Goal: Obtain resource: Obtain resource

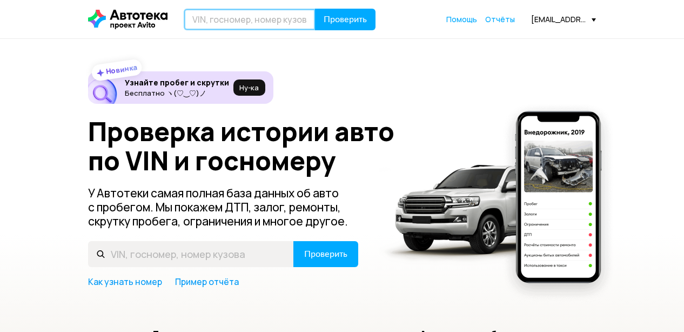
click at [200, 18] on input "text" at bounding box center [250, 20] width 132 height 22
paste input "[US_VEHICLE_IDENTIFICATION_NUMBER]"
type input "[US_VEHICLE_IDENTIFICATION_NUMBER]"
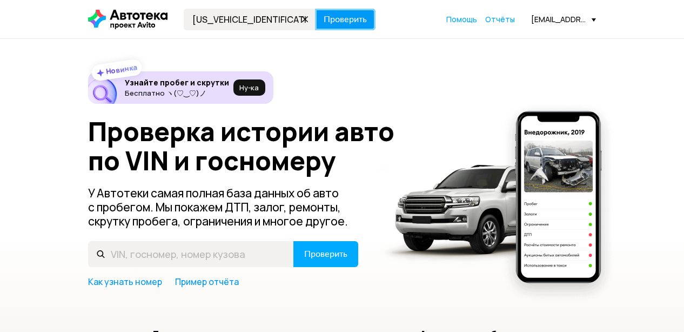
click at [358, 19] on span "Проверить" at bounding box center [345, 19] width 43 height 9
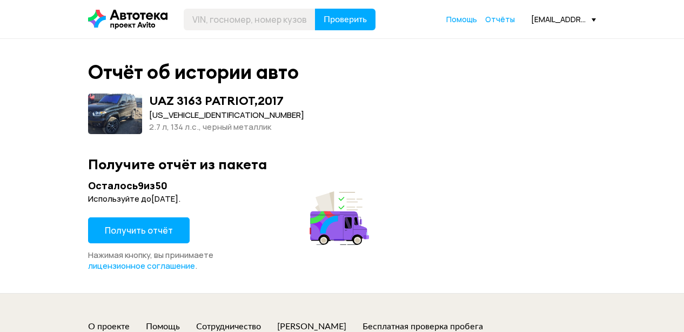
click at [147, 228] on span "Получить отчёт" at bounding box center [139, 230] width 68 height 12
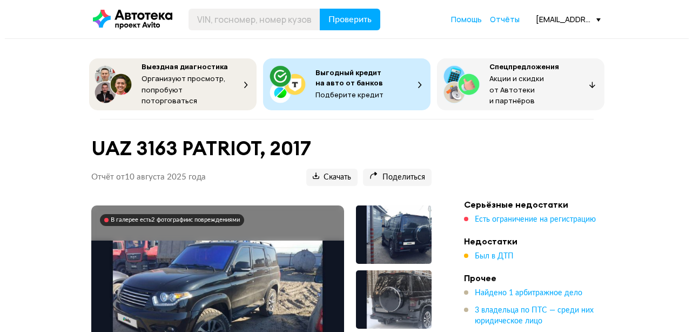
scroll to position [60, 0]
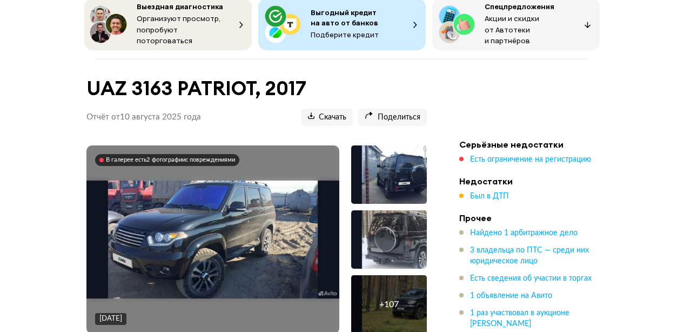
click at [232, 207] on img at bounding box center [212, 239] width 253 height 118
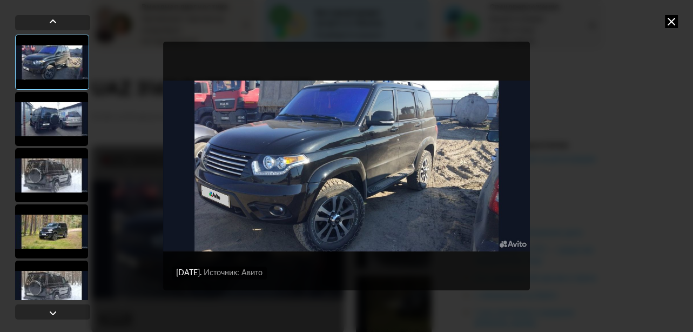
click at [50, 121] on div at bounding box center [51, 119] width 73 height 54
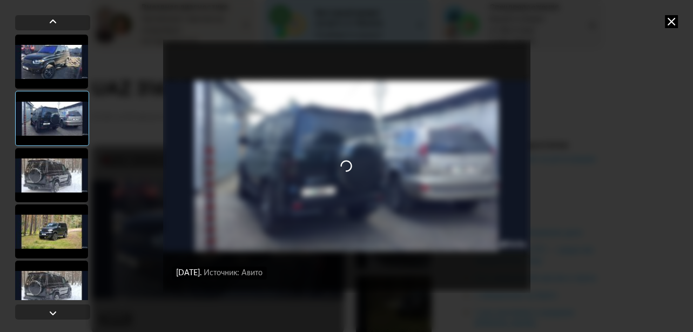
click at [51, 160] on div at bounding box center [51, 175] width 73 height 54
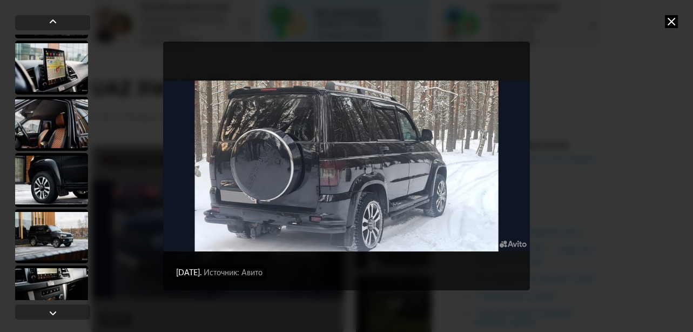
scroll to position [1620, 0]
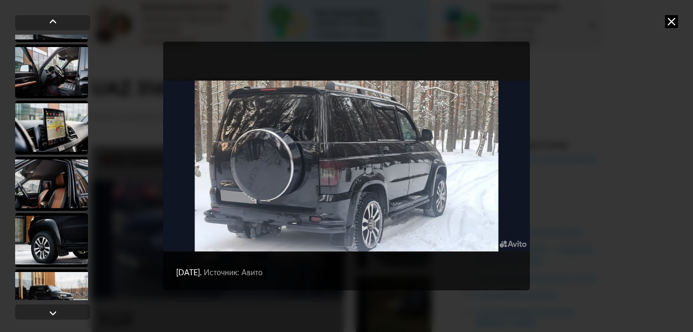
click at [42, 122] on div at bounding box center [51, 127] width 73 height 54
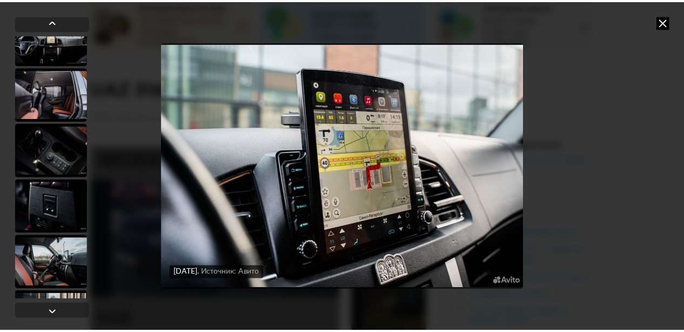
scroll to position [2279, 0]
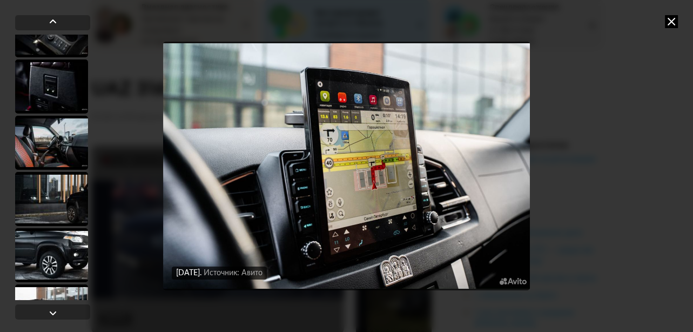
click at [670, 19] on icon at bounding box center [671, 21] width 13 height 13
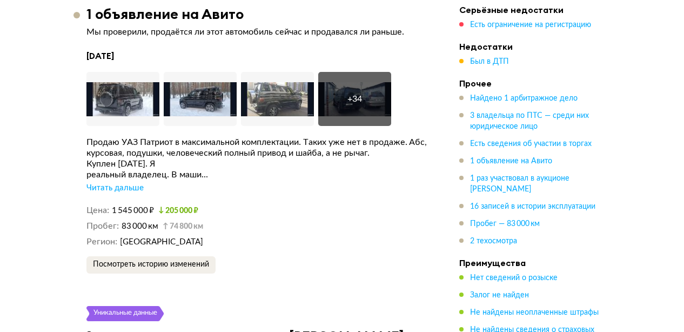
scroll to position [2461, 0]
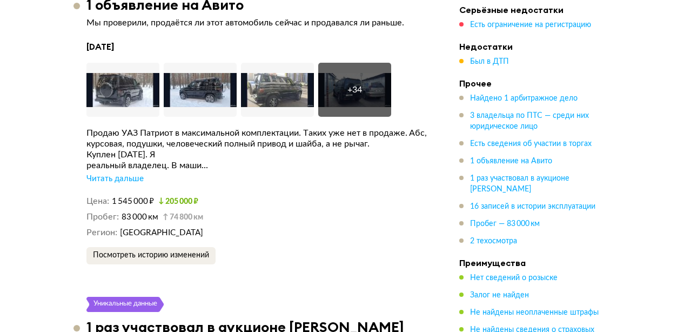
click at [137, 173] on div "Читать дальше" at bounding box center [114, 178] width 57 height 11
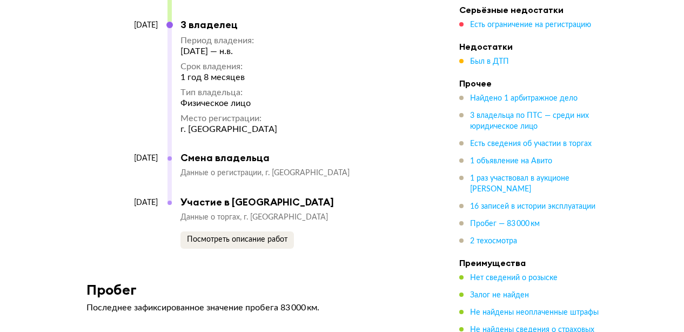
scroll to position [5397, 0]
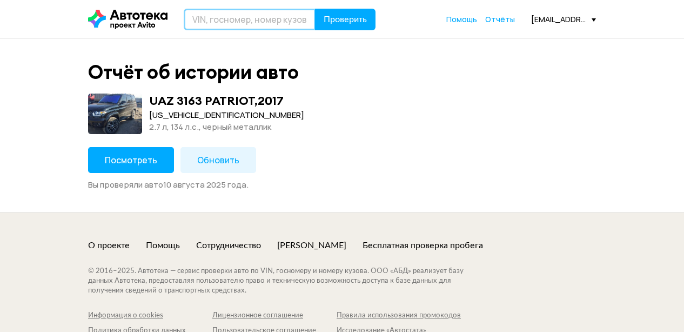
click at [227, 22] on input "text" at bounding box center [250, 20] width 132 height 22
paste input "[US_VEHICLE_IDENTIFICATION_NUMBER]"
type input "[US_VEHICLE_IDENTIFICATION_NUMBER]"
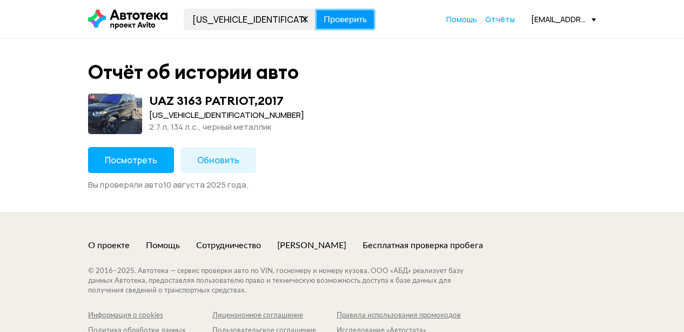
click at [360, 23] on span "Проверить" at bounding box center [345, 19] width 43 height 9
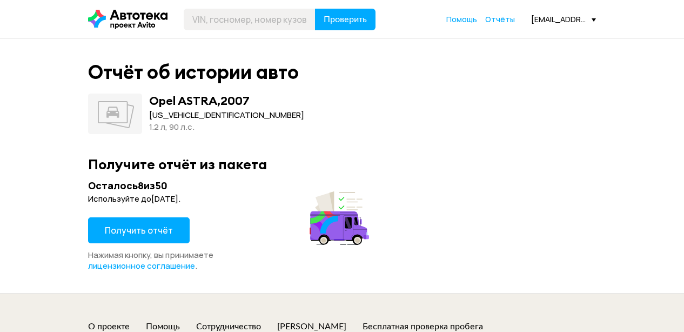
click at [148, 230] on span "Получить отчёт" at bounding box center [139, 230] width 68 height 12
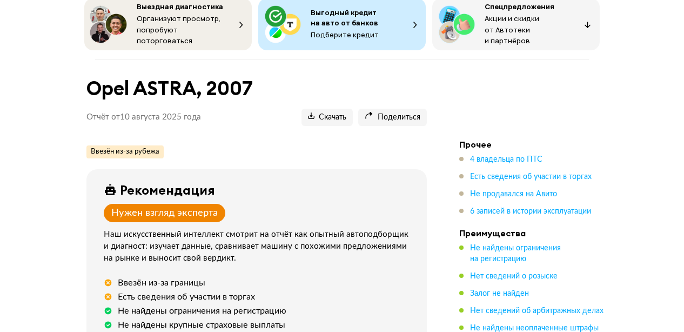
scroll to position [120, 0]
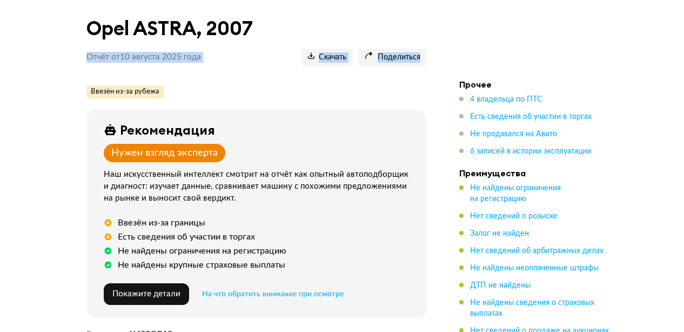
drag, startPoint x: 683, startPoint y: 33, endPoint x: 681, endPoint y: 47, distance: 13.6
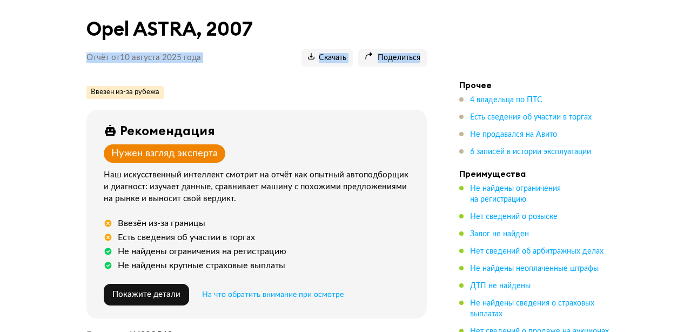
scroll to position [0, 0]
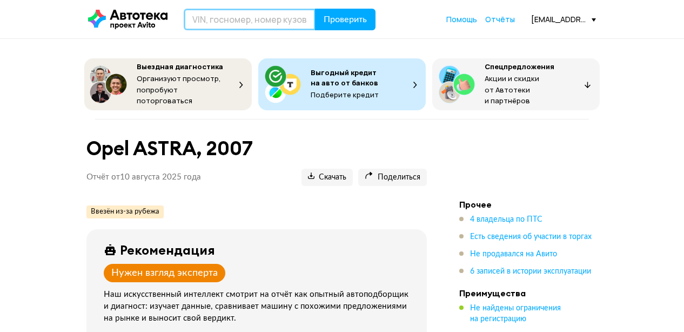
click at [226, 21] on input "text" at bounding box center [250, 20] width 132 height 22
paste input "[US_VEHICLE_IDENTIFICATION_NUMBER]"
type input "[US_VEHICLE_IDENTIFICATION_NUMBER]"
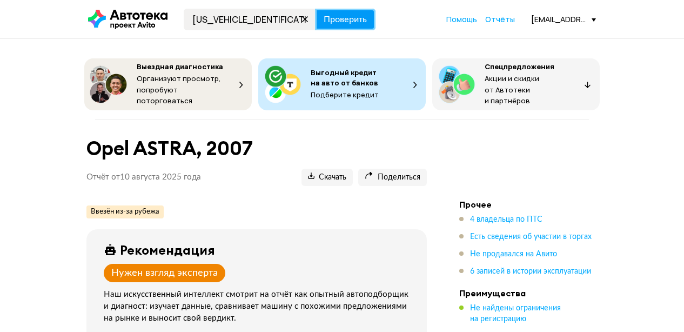
click at [324, 27] on button "Проверить" at bounding box center [345, 20] width 60 height 22
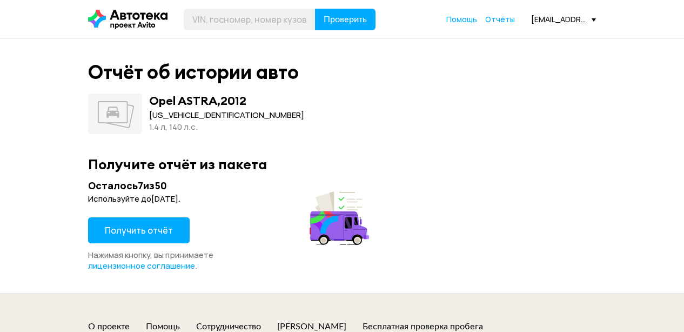
click at [139, 227] on span "Получить отчёт" at bounding box center [139, 230] width 68 height 12
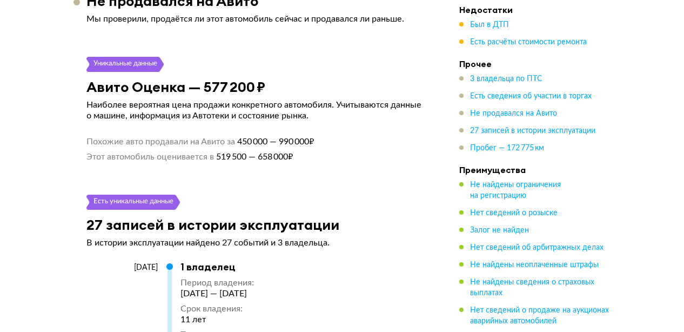
scroll to position [3341, 0]
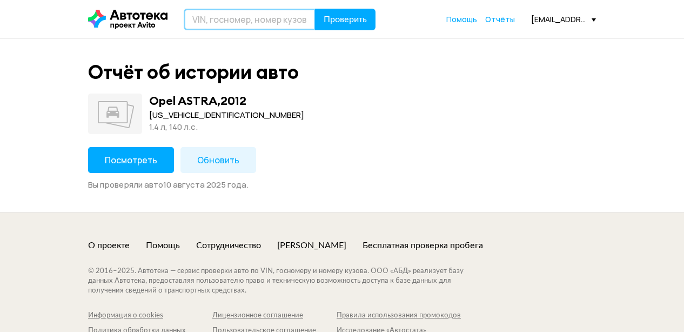
click at [241, 27] on input "text" at bounding box center [250, 20] width 132 height 22
paste input "[US_VEHICLE_IDENTIFICATION_NUMBER]"
type input "[US_VEHICLE_IDENTIFICATION_NUMBER]"
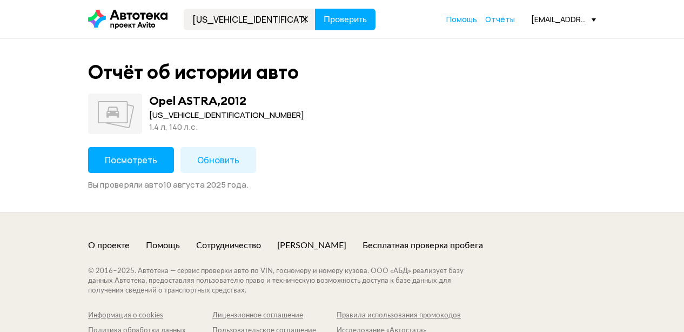
click at [145, 149] on button "Посмотреть" at bounding box center [131, 160] width 86 height 26
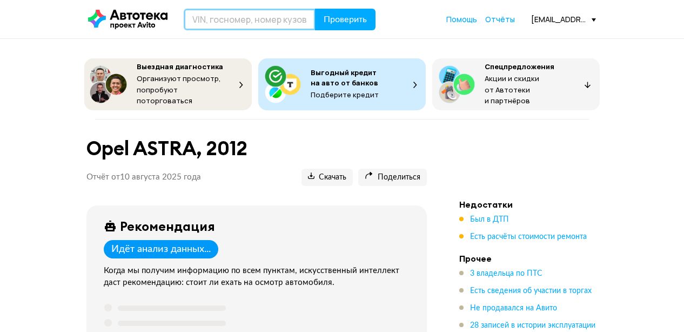
click at [260, 26] on input "text" at bounding box center [250, 20] width 132 height 22
paste input "[US_VEHICLE_IDENTIFICATION_NUMBER]"
type input "[US_VEHICLE_IDENTIFICATION_NUMBER]"
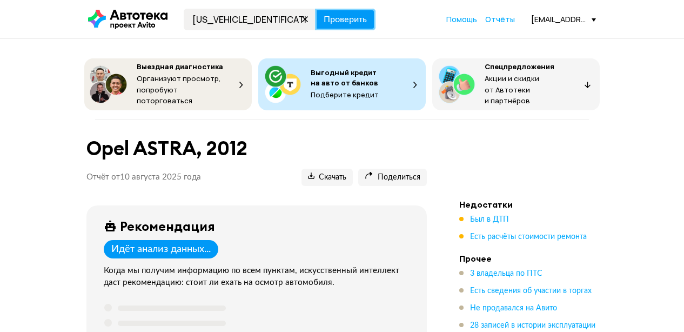
click at [341, 23] on span "Проверить" at bounding box center [345, 19] width 43 height 9
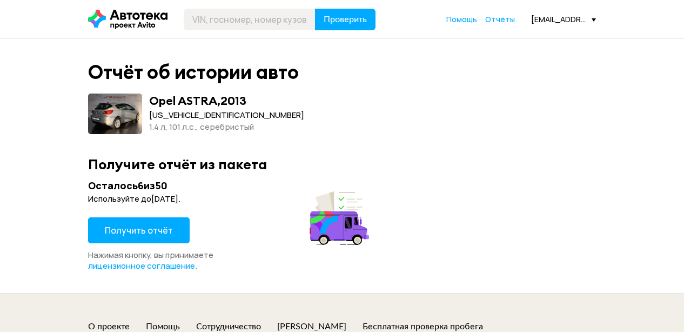
click at [168, 230] on span "Получить отчёт" at bounding box center [139, 230] width 68 height 12
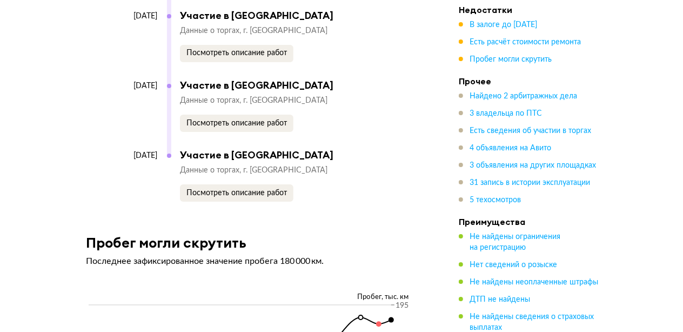
scroll to position [6518, 0]
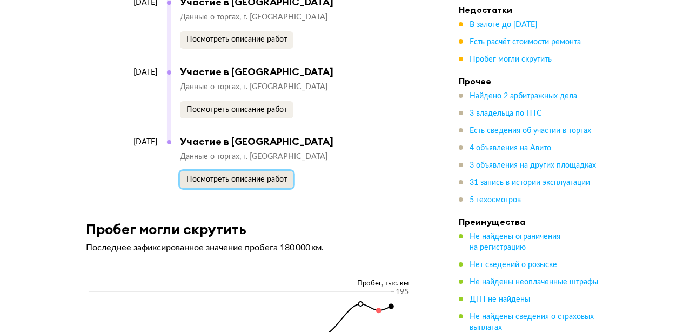
click at [259, 183] on span "Посмотреть описание работ" at bounding box center [236, 180] width 100 height 8
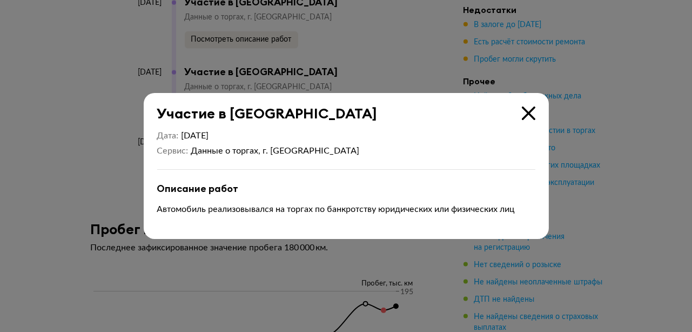
click at [527, 111] on icon at bounding box center [529, 113] width 14 height 14
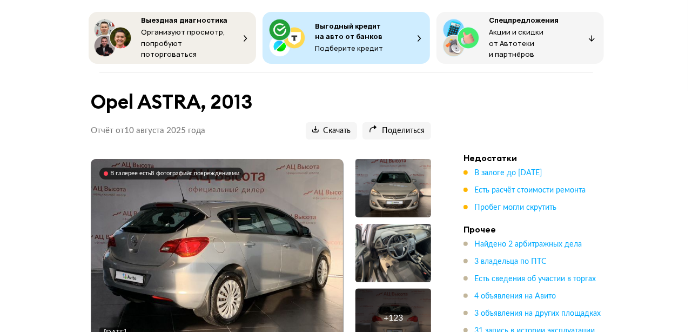
scroll to position [0, 0]
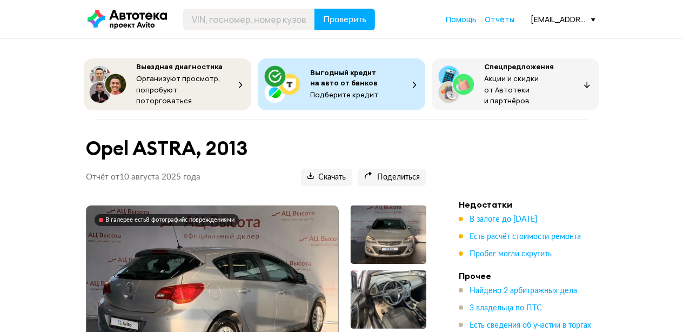
click at [250, 248] on img at bounding box center [212, 299] width 252 height 189
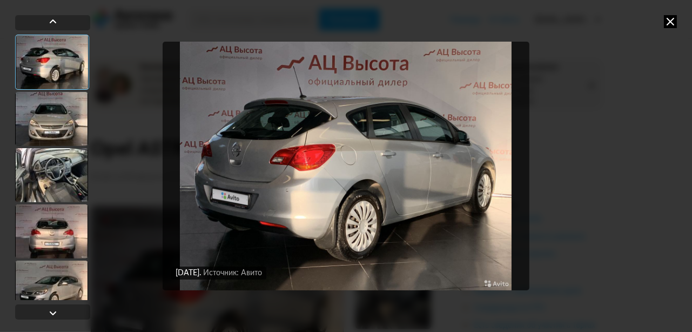
click at [51, 108] on div at bounding box center [51, 119] width 73 height 54
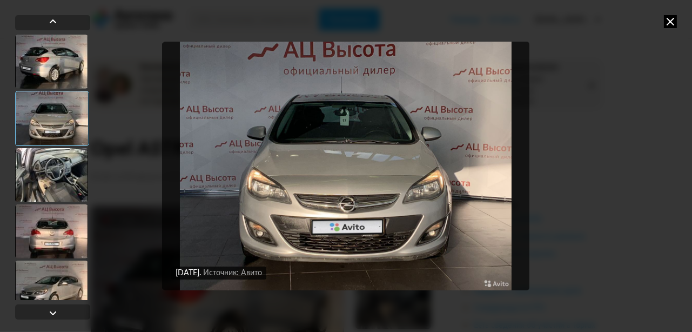
click at [39, 158] on div at bounding box center [51, 175] width 73 height 54
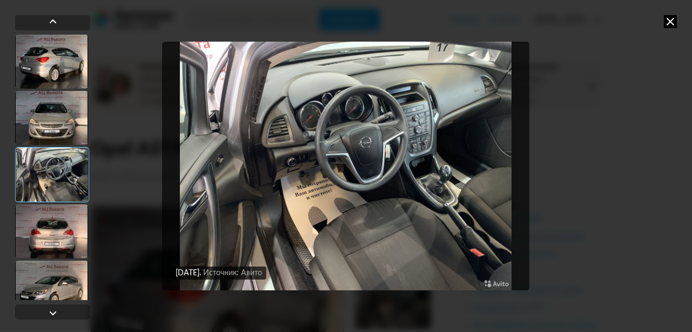
click at [48, 220] on div at bounding box center [51, 231] width 73 height 54
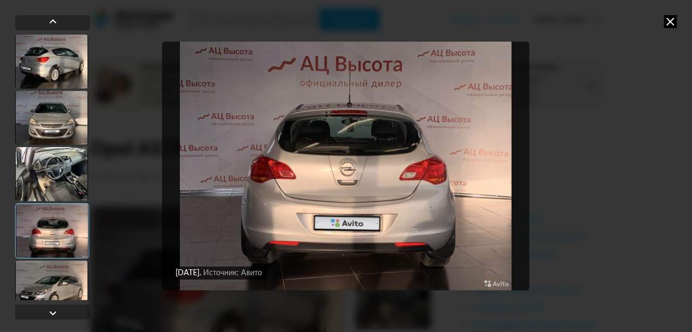
click at [62, 272] on div at bounding box center [51, 287] width 73 height 54
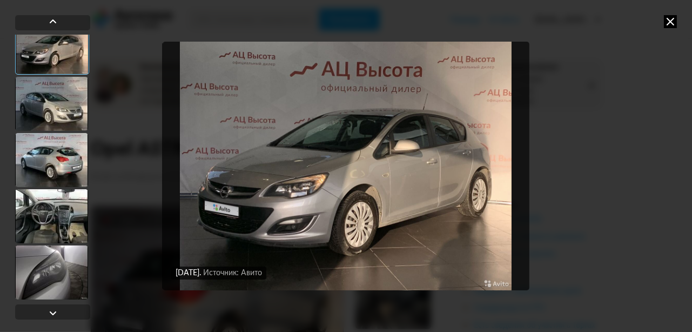
scroll to position [300, 0]
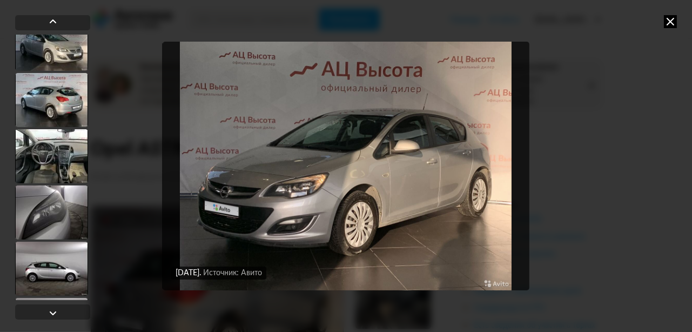
click at [56, 219] on div at bounding box center [51, 212] width 73 height 54
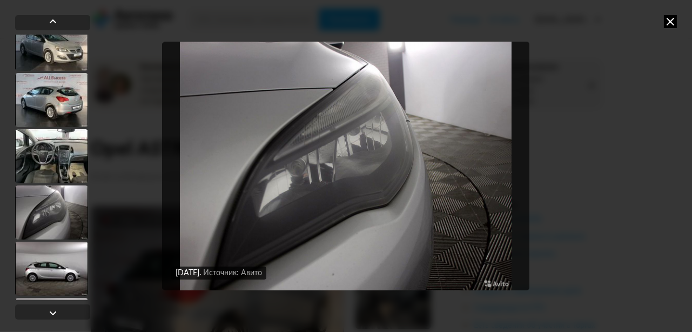
click at [56, 174] on div at bounding box center [51, 156] width 73 height 54
click at [67, 271] on div at bounding box center [51, 269] width 73 height 54
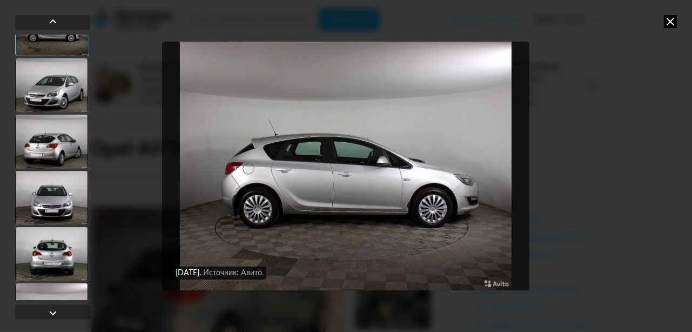
scroll to position [479, 0]
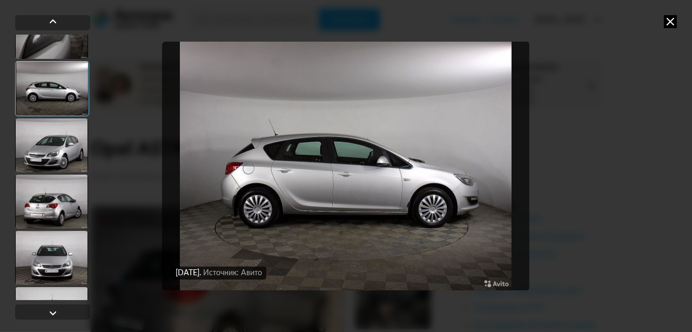
click at [62, 262] on div at bounding box center [51, 258] width 73 height 54
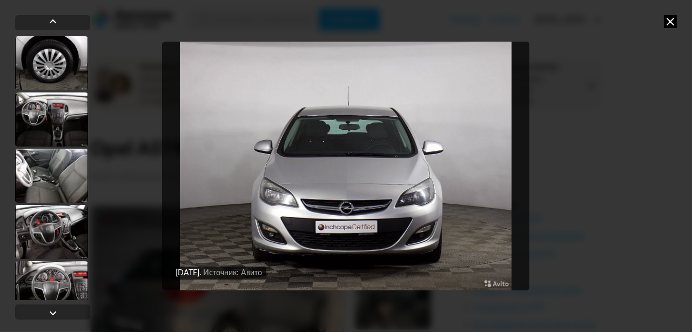
scroll to position [838, 0]
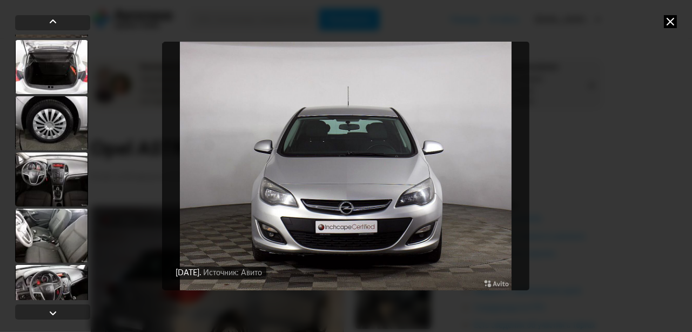
click at [65, 257] on div at bounding box center [51, 235] width 73 height 54
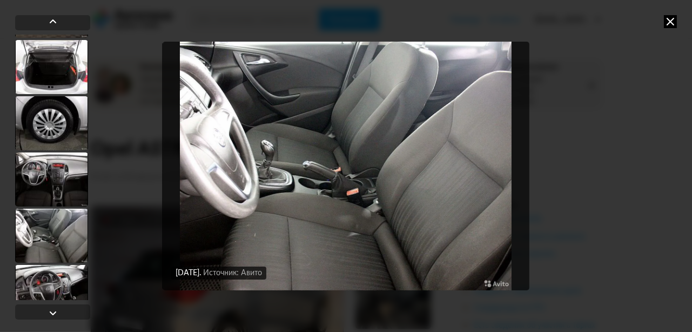
scroll to position [837, 0]
click at [50, 180] on div at bounding box center [51, 179] width 73 height 54
